Goal: Find specific page/section: Find specific page/section

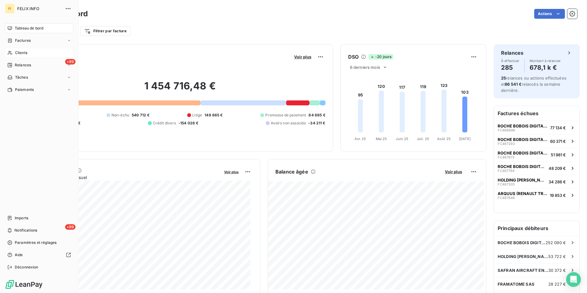
click at [19, 53] on span "Clients" at bounding box center [21, 53] width 12 height 6
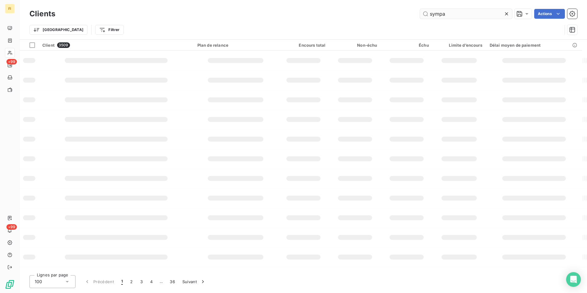
type input "sympa"
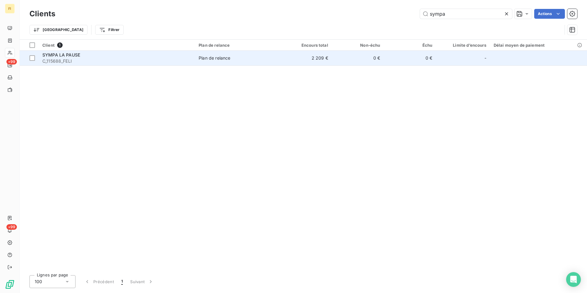
click at [245, 60] on span "Plan de relance" at bounding box center [237, 58] width 77 height 6
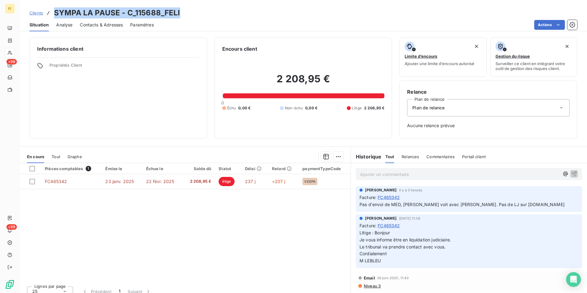
drag, startPoint x: 182, startPoint y: 13, endPoint x: 56, endPoint y: 14, distance: 126.4
click at [56, 14] on div "Clients SYMPA LA PAUSE - C_115688_FELI" at bounding box center [303, 12] width 567 height 11
copy h3 "SYMPA LA PAUSE - C_115688_FELI"
